Goal: Find specific page/section: Find specific page/section

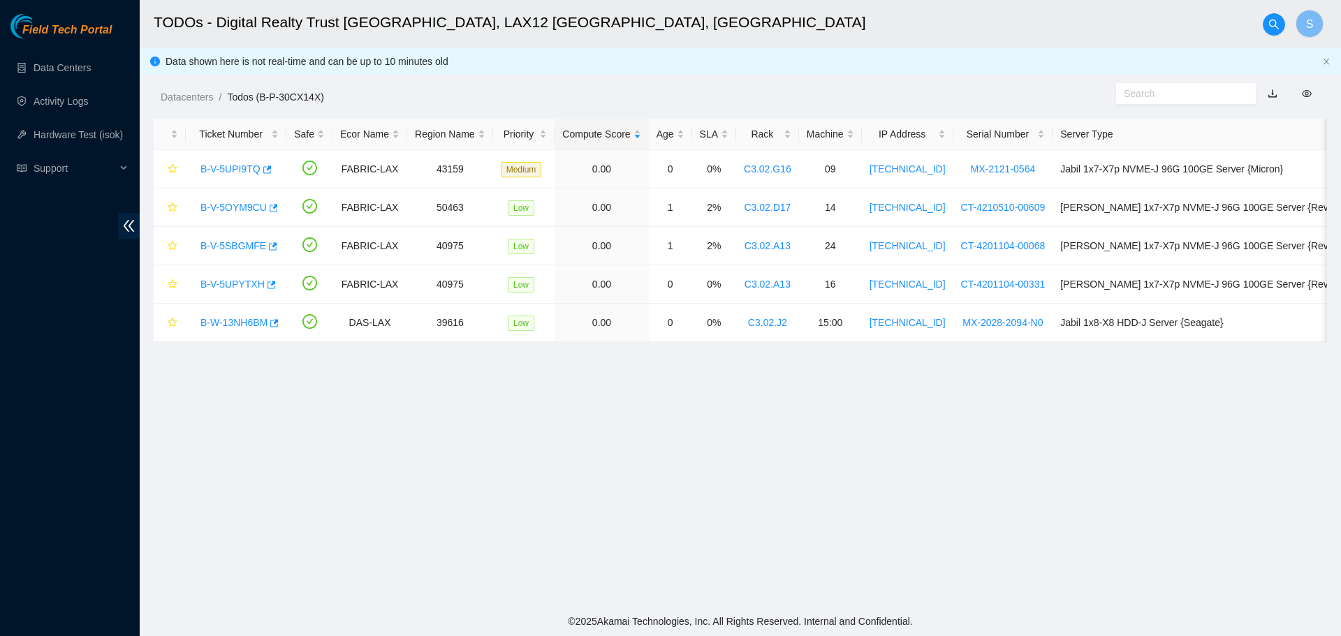
scroll to position [127, 0]
click at [91, 73] on link "Data Centers" at bounding box center [62, 67] width 57 height 11
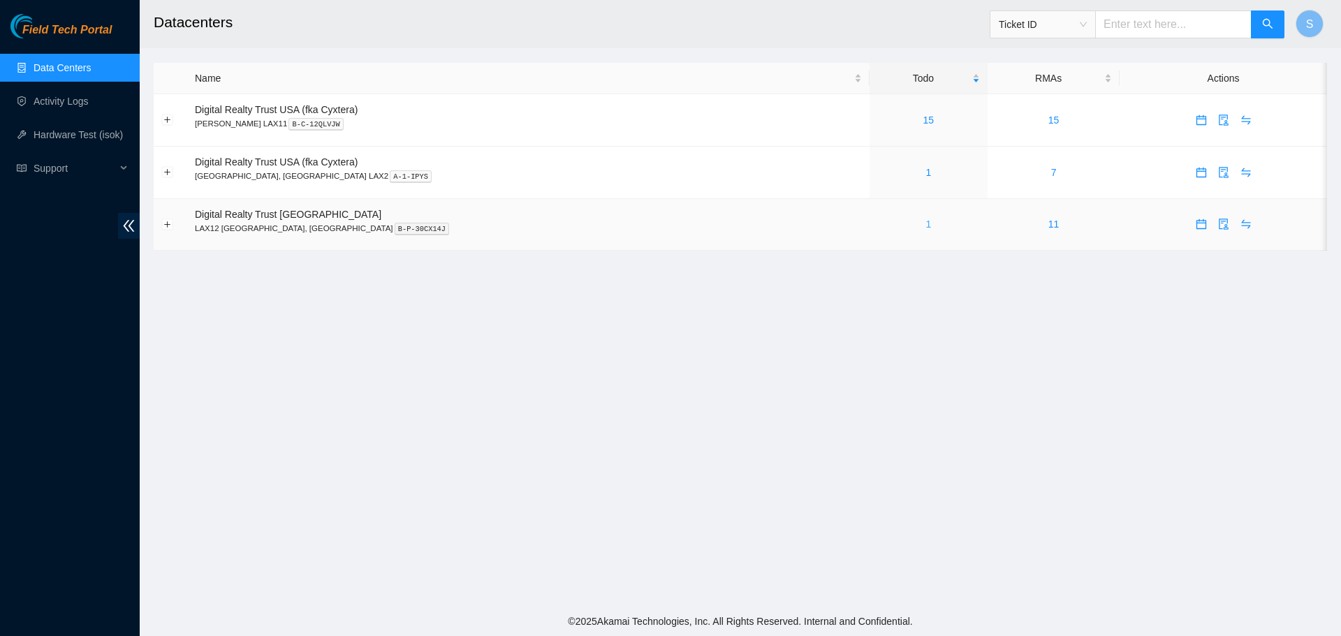
click at [925, 221] on link "1" at bounding box center [928, 224] width 6 height 11
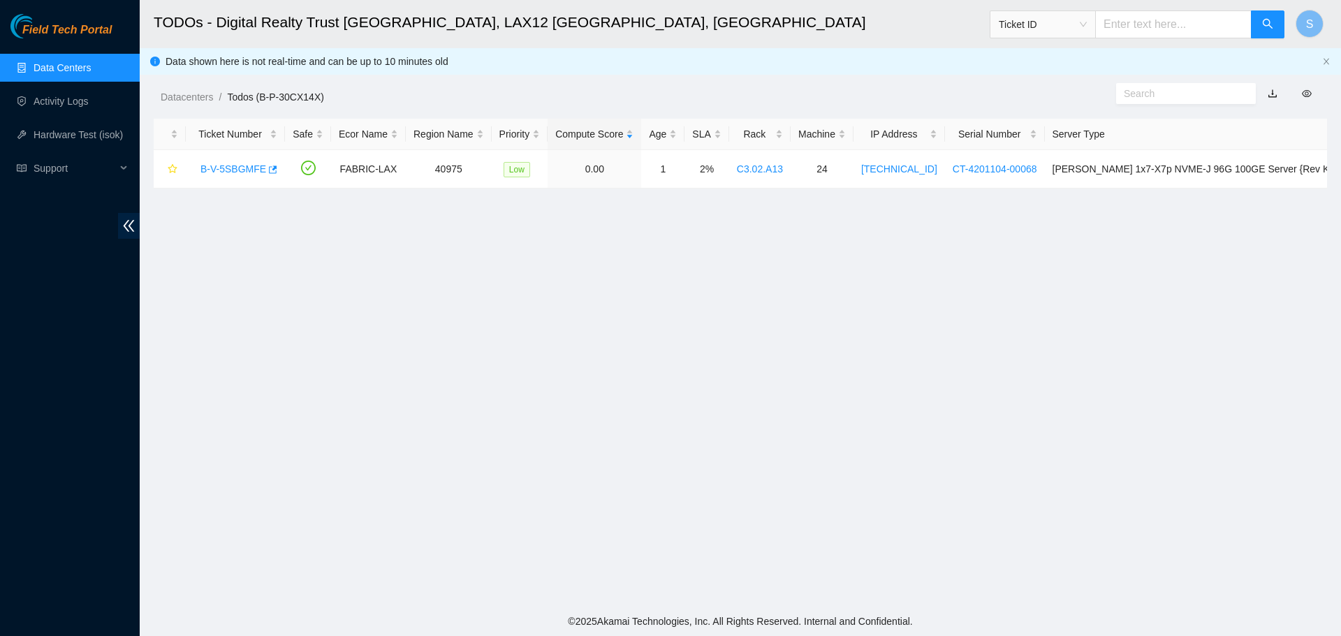
click at [91, 62] on link "Data Centers" at bounding box center [62, 67] width 57 height 11
